Goal: Task Accomplishment & Management: Use online tool/utility

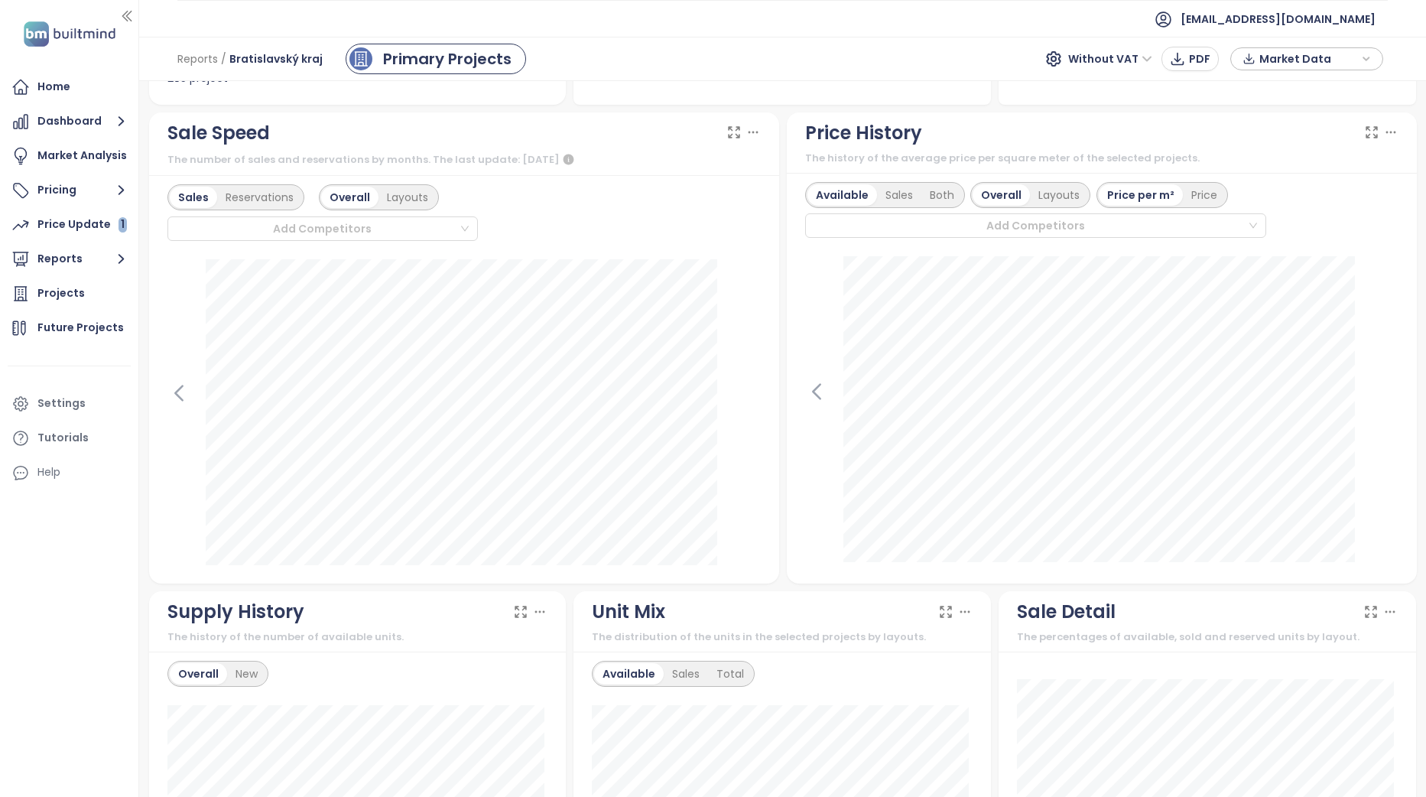
scroll to position [306, 0]
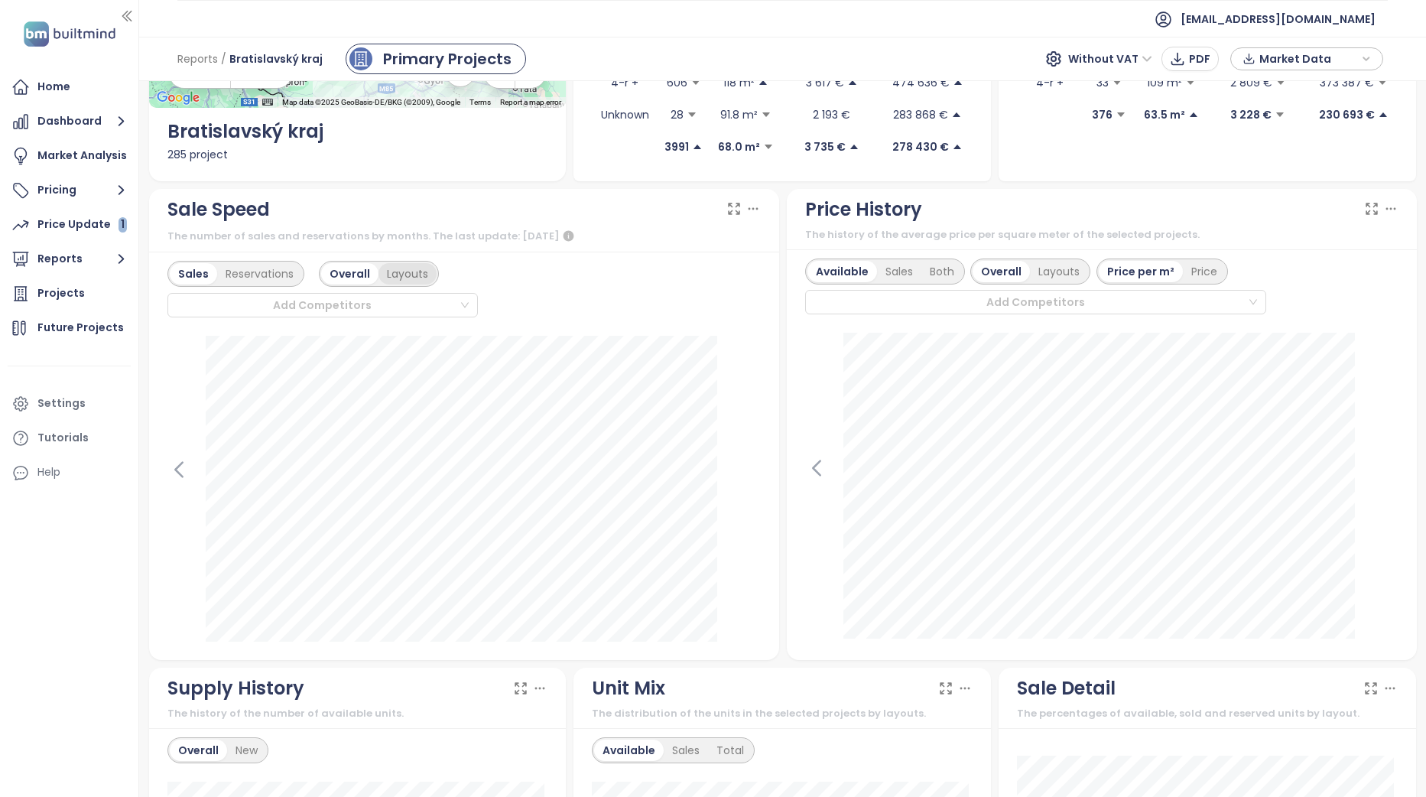
click at [408, 275] on div "Layouts" at bounding box center [408, 273] width 58 height 21
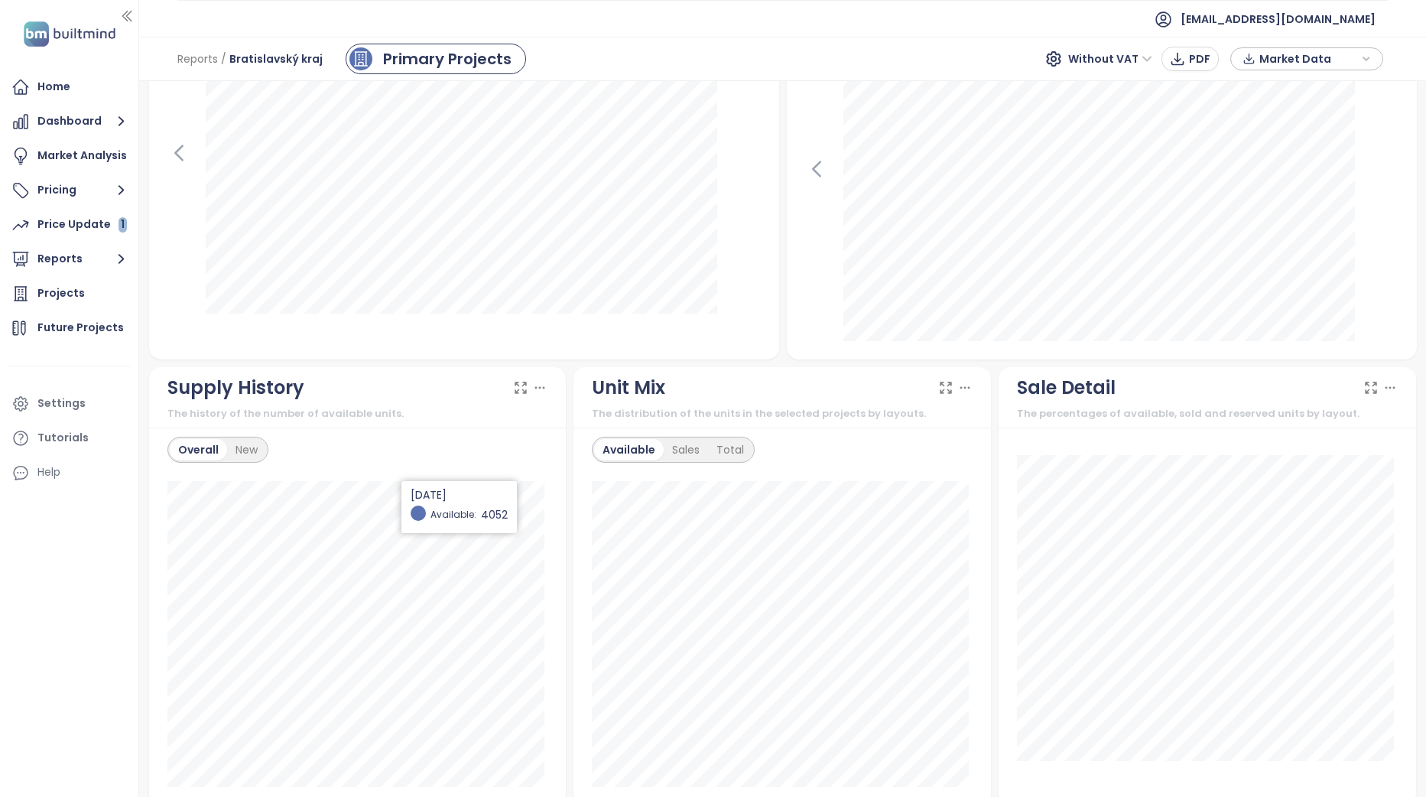
scroll to position [688, 0]
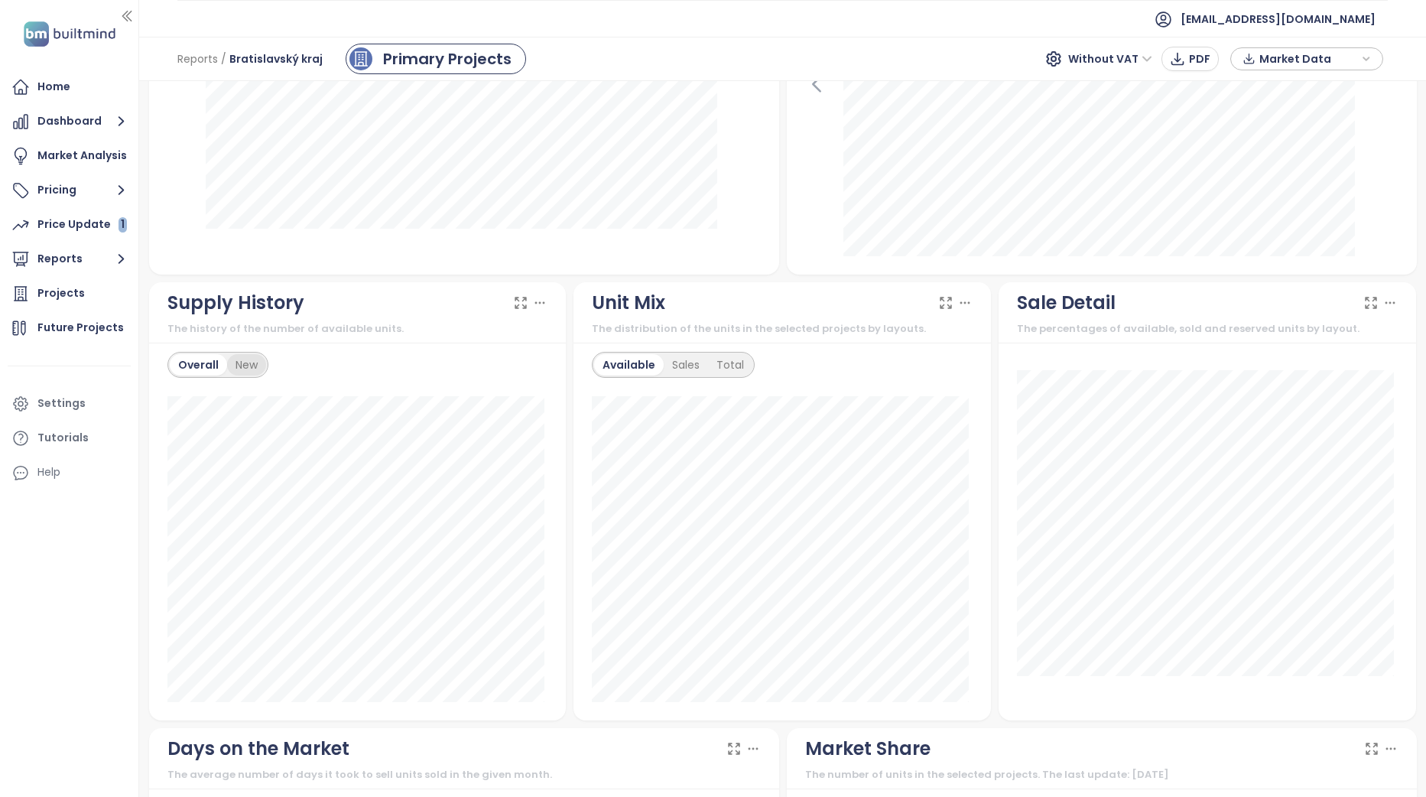
click at [251, 365] on div "New" at bounding box center [246, 364] width 39 height 21
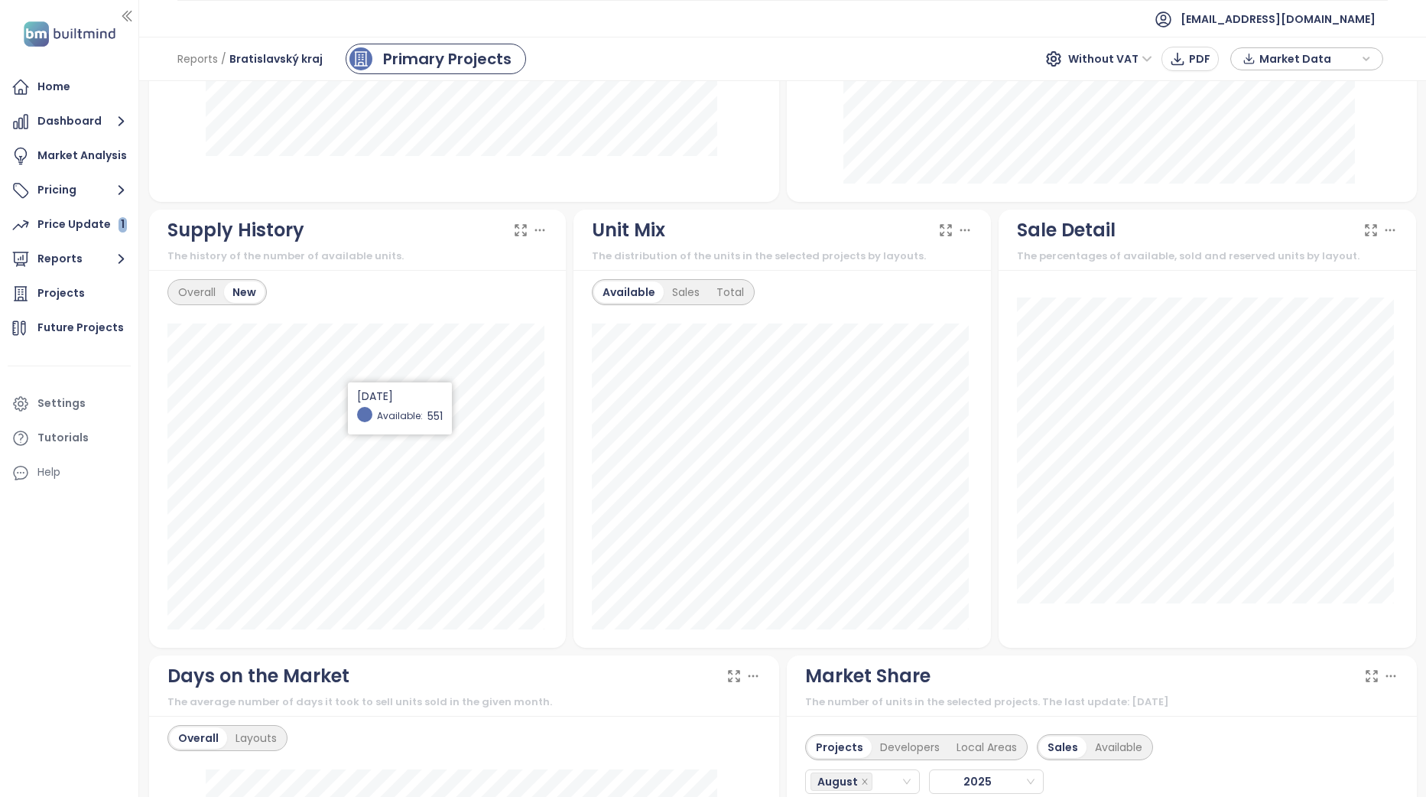
scroll to position [765, 0]
click at [538, 227] on icon at bounding box center [539, 226] width 15 height 15
click at [537, 226] on icon at bounding box center [540, 226] width 8 height 1
click at [516, 219] on icon at bounding box center [520, 226] width 15 height 15
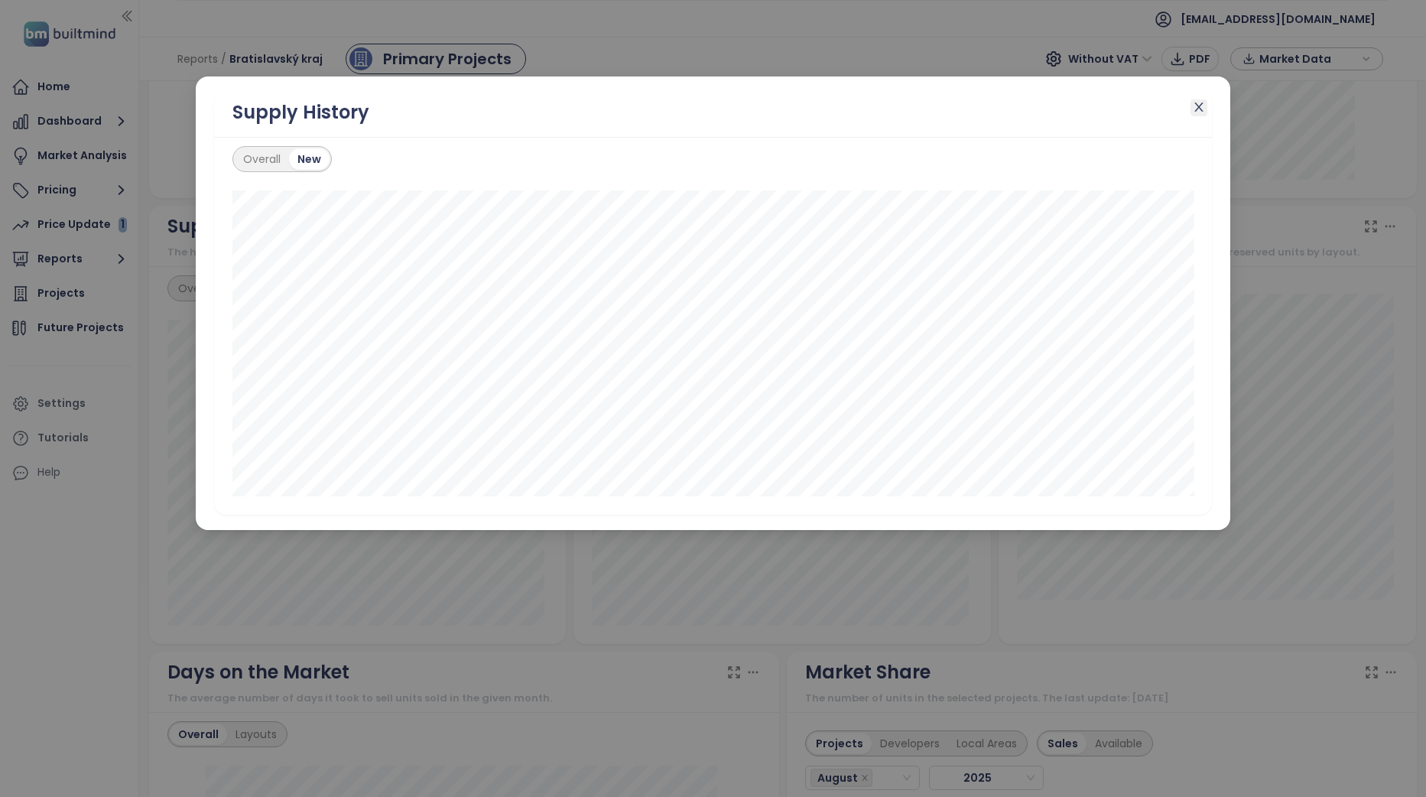
click at [1203, 107] on icon "close" at bounding box center [1199, 107] width 12 height 12
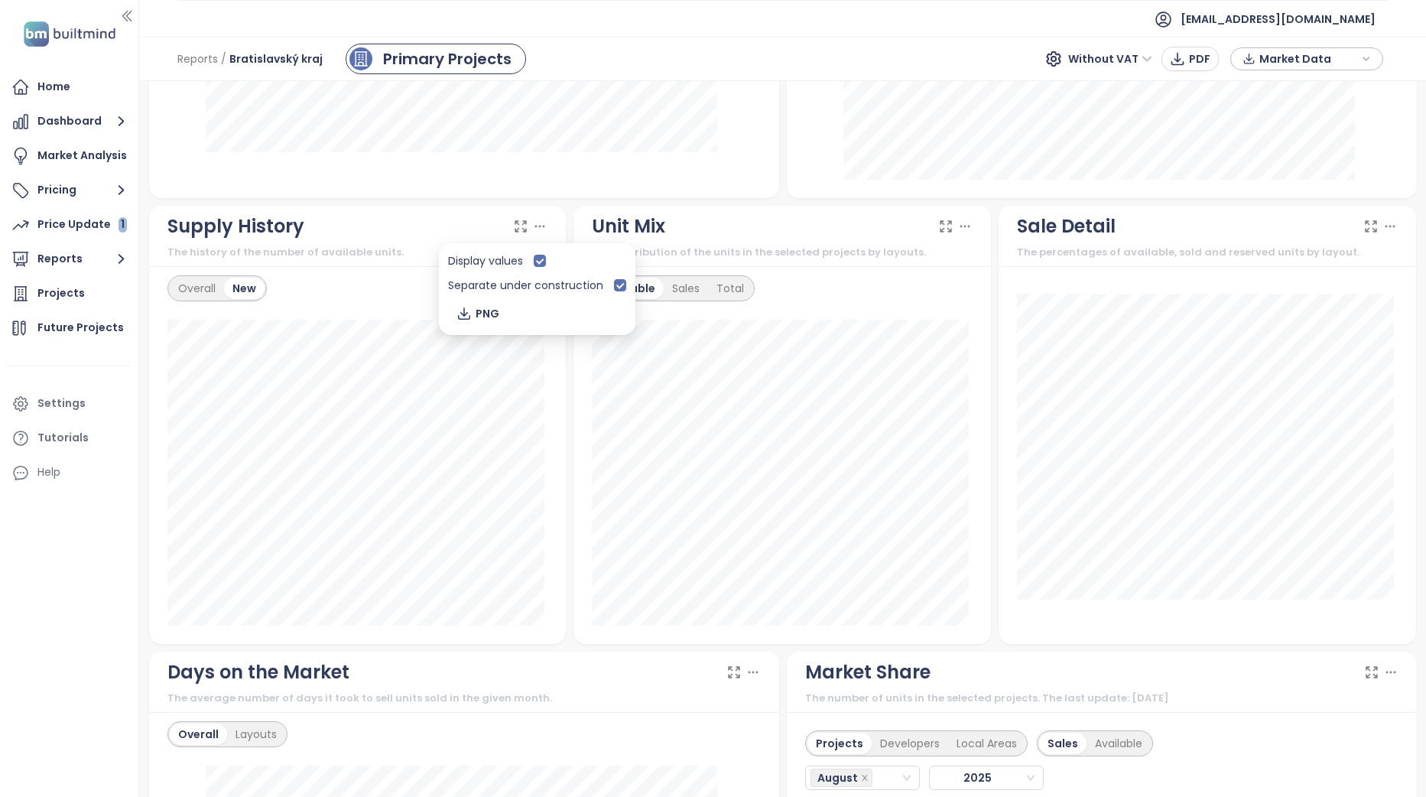
click at [537, 223] on icon at bounding box center [539, 226] width 15 height 15
click at [516, 222] on icon at bounding box center [520, 226] width 15 height 15
